Goal: Check status: Check status

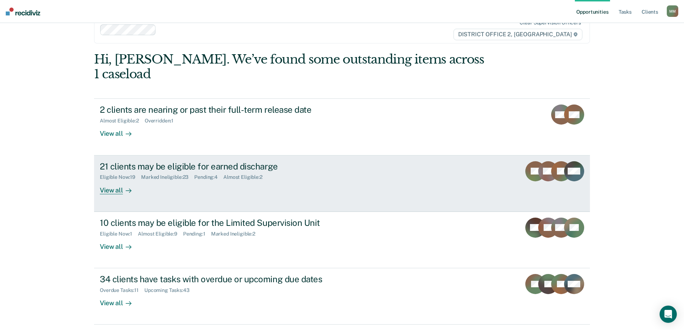
scroll to position [27, 0]
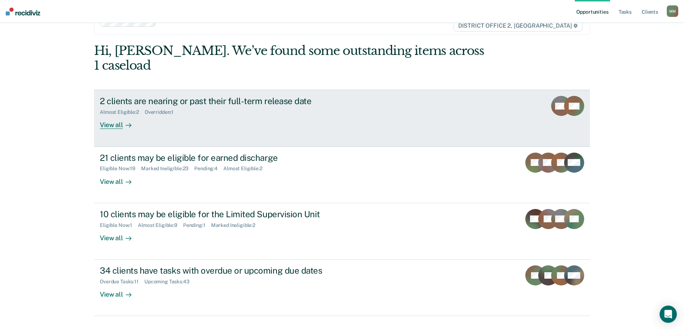
click at [257, 109] on div "2 clients are nearing or past their full-term release date Almost Eligible : 2 …" at bounding box center [234, 112] width 269 height 33
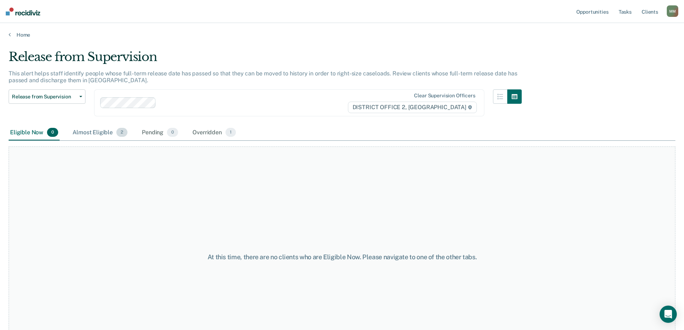
click at [98, 133] on div "Almost Eligible 2" at bounding box center [100, 133] width 58 height 16
